Goal: Task Accomplishment & Management: Complete application form

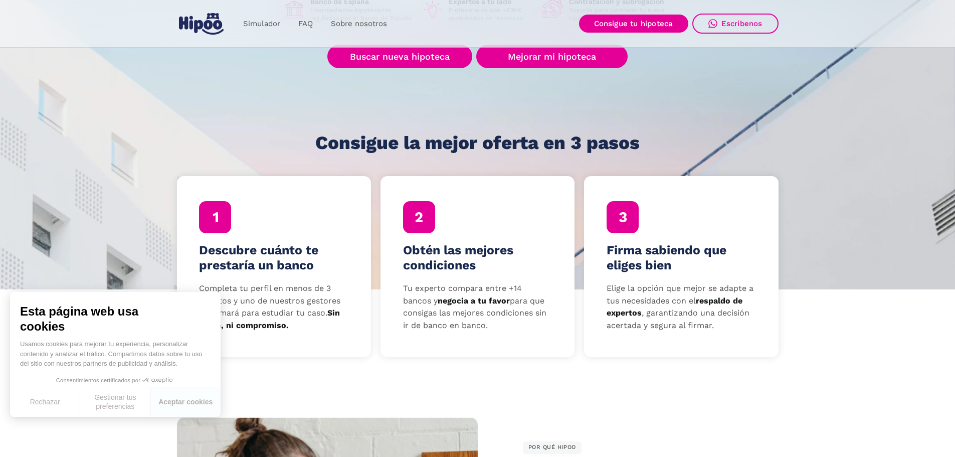
scroll to position [150, 0]
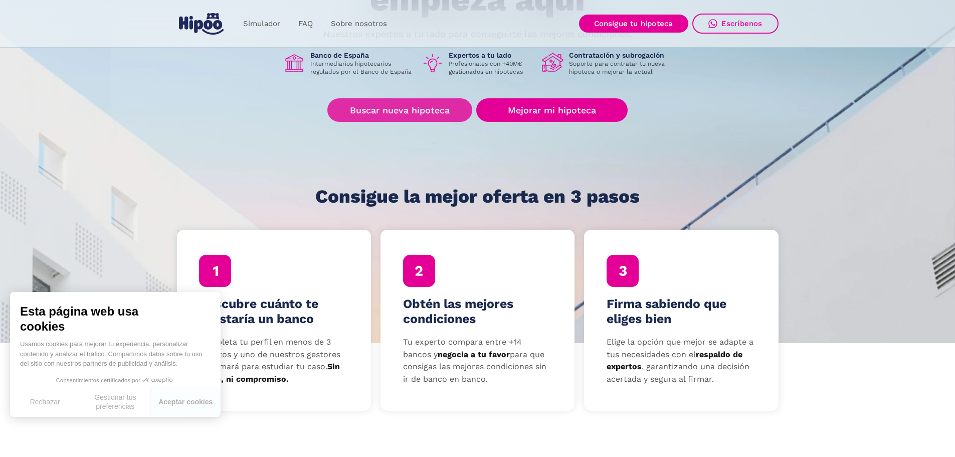
click at [388, 109] on link "Buscar nueva hipoteca" at bounding box center [399, 110] width 145 height 24
